Goal: Find specific page/section: Find specific page/section

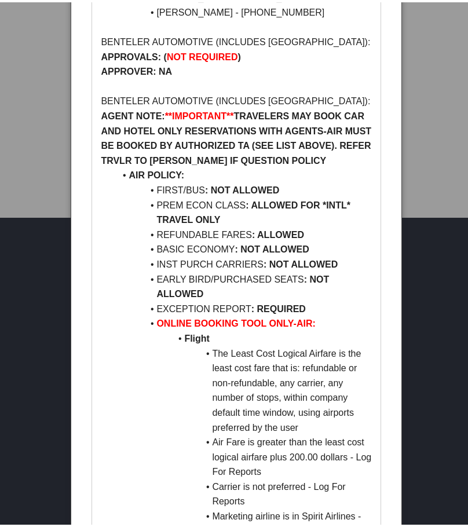
scroll to position [348, 0]
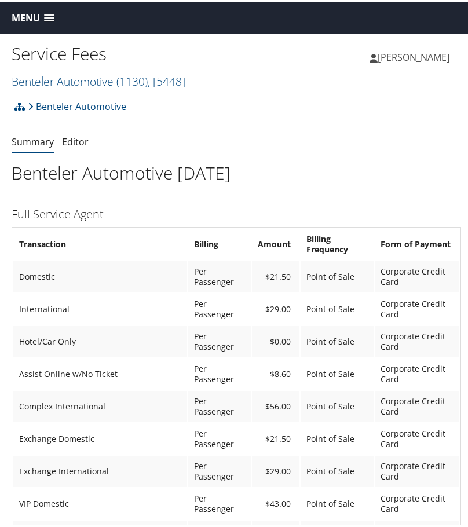
click at [291, 111] on div "Benteler Automotive Account Structure Benteler Automotive (1130) ACTIVE Create …" at bounding box center [236, 108] width 449 height 31
